Goal: Transaction & Acquisition: Book appointment/travel/reservation

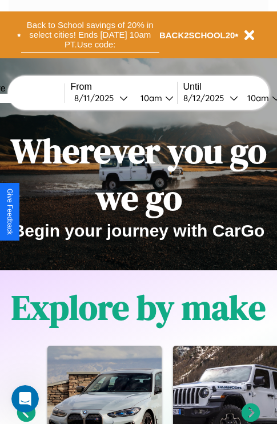
click at [90, 35] on button "Back to School savings of 20% in select cities! Ends [DATE] 10am PT. Use code:" at bounding box center [90, 34] width 138 height 35
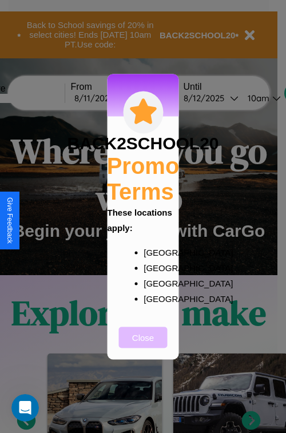
click at [143, 345] on button "Close" at bounding box center [143, 337] width 49 height 21
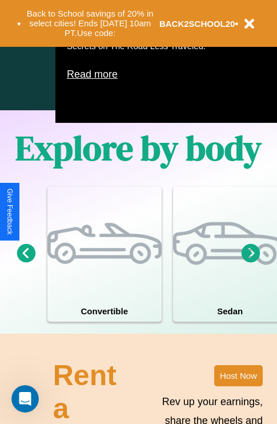
scroll to position [735, 0]
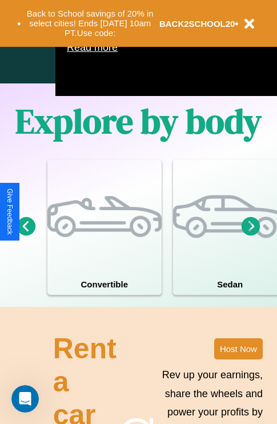
click at [26, 236] on icon at bounding box center [26, 226] width 19 height 19
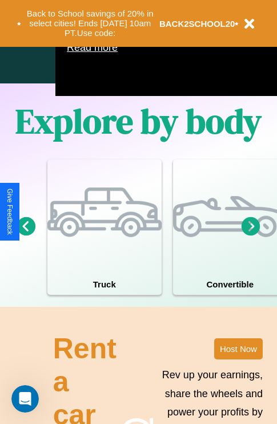
click at [251, 236] on icon at bounding box center [251, 226] width 19 height 19
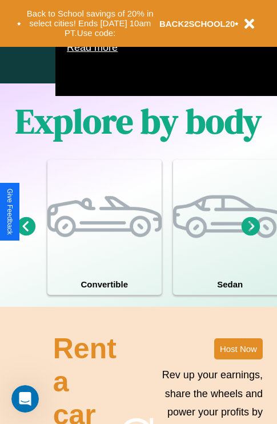
click at [251, 236] on icon at bounding box center [251, 226] width 19 height 19
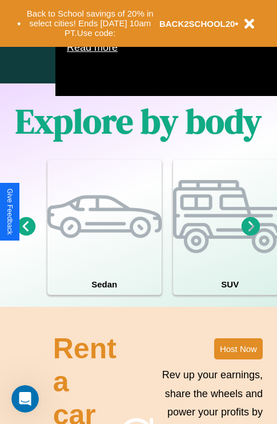
click at [251, 236] on icon at bounding box center [251, 226] width 19 height 19
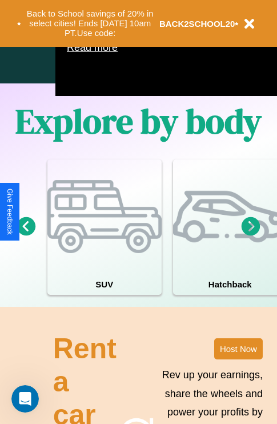
click at [26, 236] on icon at bounding box center [26, 226] width 19 height 19
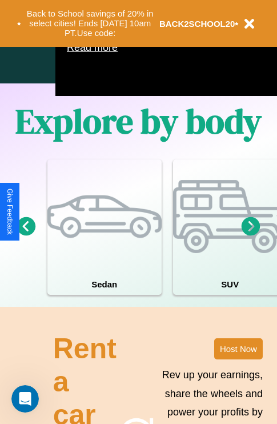
click at [26, 236] on icon at bounding box center [26, 226] width 19 height 19
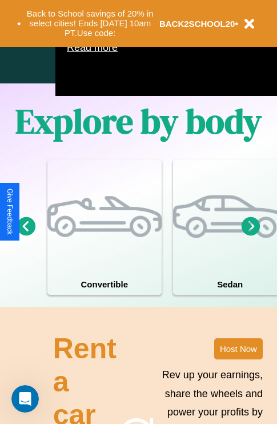
click at [26, 236] on icon at bounding box center [26, 226] width 19 height 19
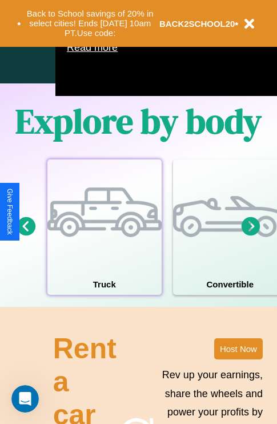
click at [104, 244] on div at bounding box center [104, 217] width 114 height 114
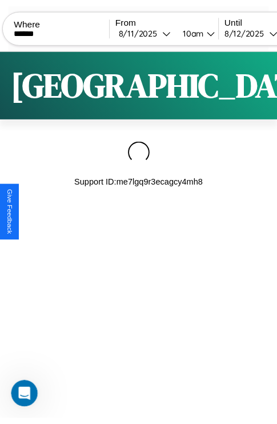
scroll to position [0, 96]
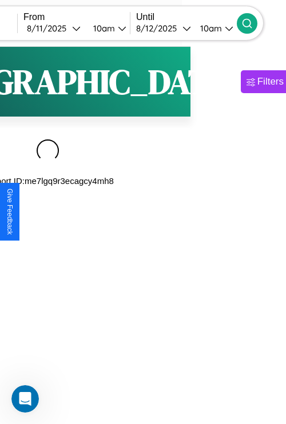
type input "******"
click at [253, 23] on icon at bounding box center [246, 23] width 11 height 11
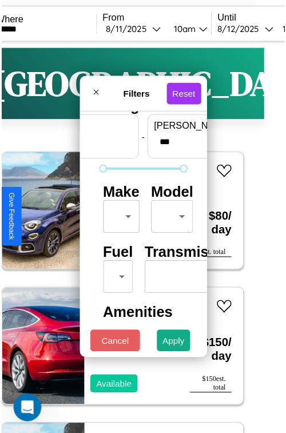
scroll to position [34, 0]
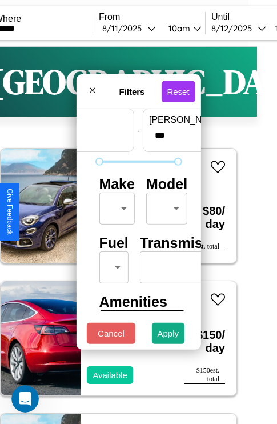
click at [115, 206] on body "CarGo Where ****** From 8 / 11 / 2025 10am Until 8 / 12 / 2025 10am Become a Ho…" at bounding box center [118, 236] width 277 height 472
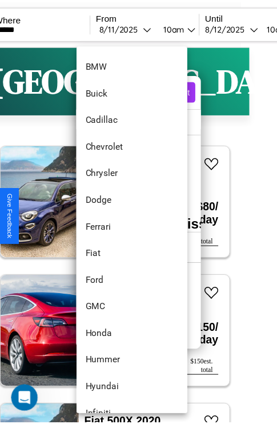
scroll to position [296, 0]
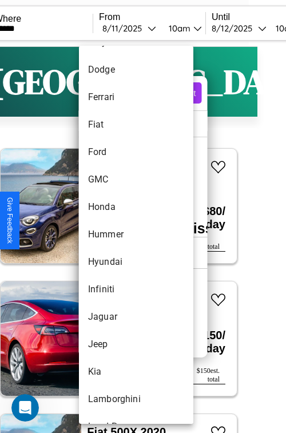
click at [114, 235] on li "Hummer" at bounding box center [136, 234] width 114 height 27
type input "******"
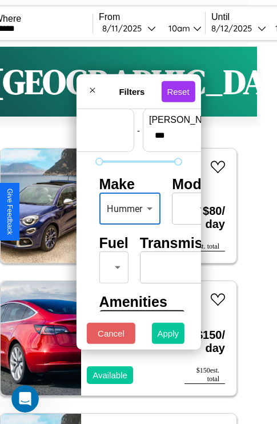
click at [169, 336] on button "Apply" at bounding box center [168, 333] width 33 height 21
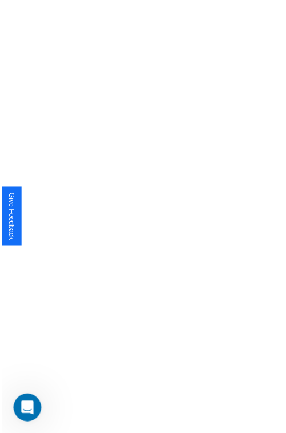
scroll to position [0, 0]
